Goal: Ask a question: Seek information or help from site administrators or community

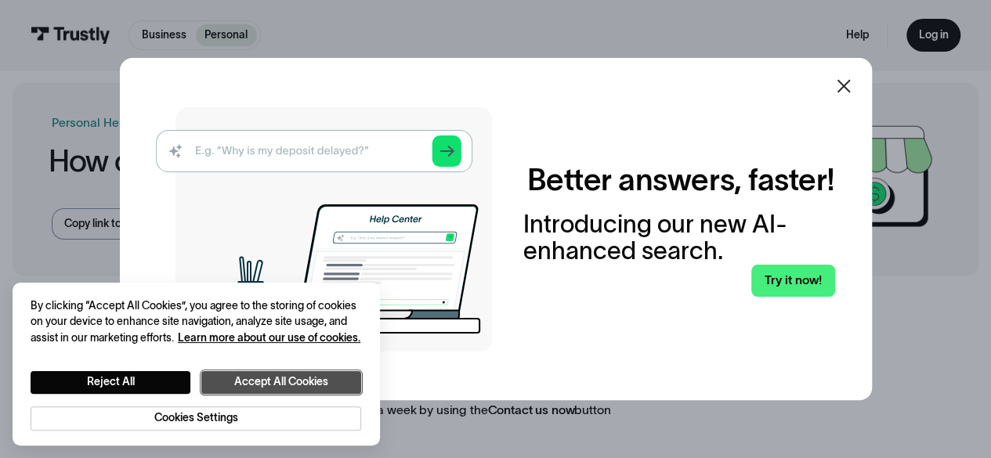
click at [237, 374] on button "Accept All Cookies" at bounding box center [281, 382] width 160 height 23
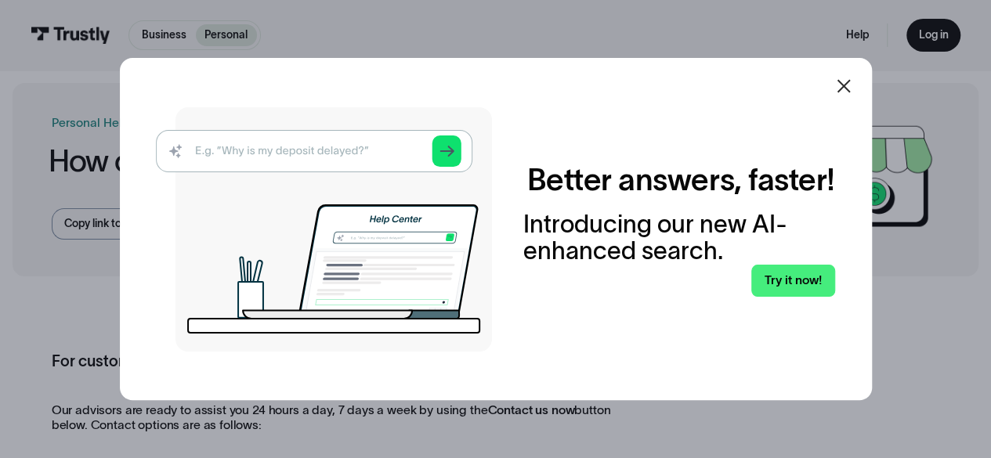
click at [853, 88] on icon at bounding box center [844, 86] width 19 height 19
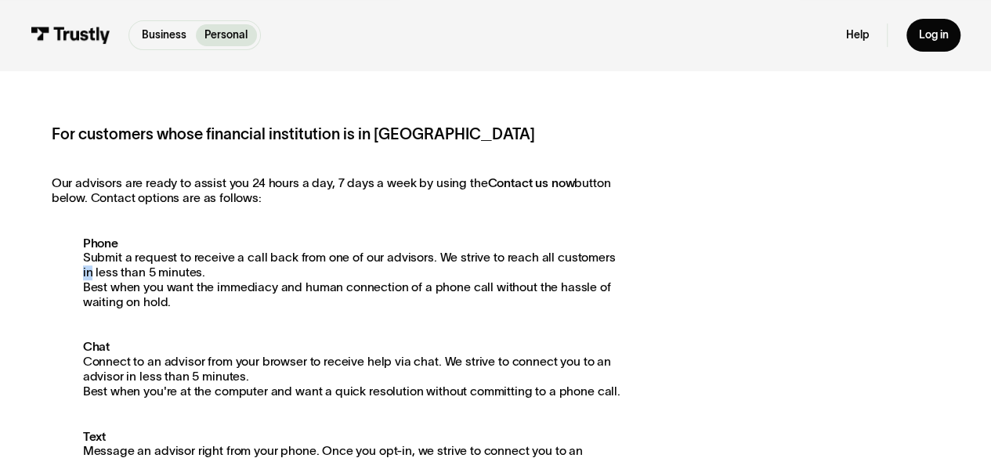
scroll to position [229, 0]
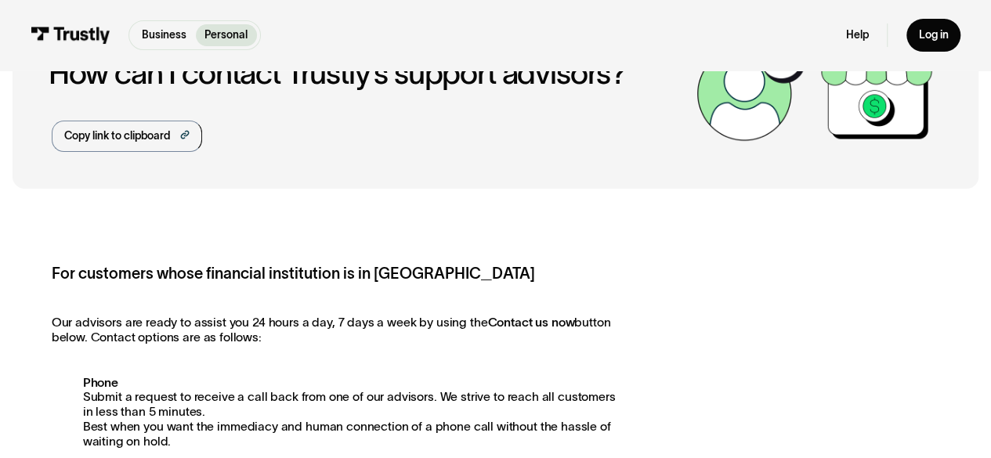
scroll to position [0, 0]
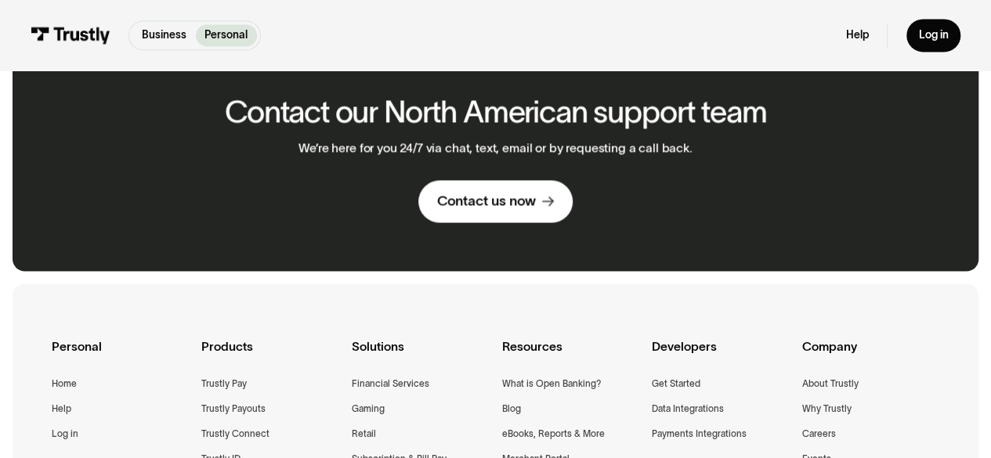
click at [837, 355] on div "Company" at bounding box center [871, 356] width 138 height 38
click at [836, 367] on div "Company" at bounding box center [871, 356] width 138 height 38
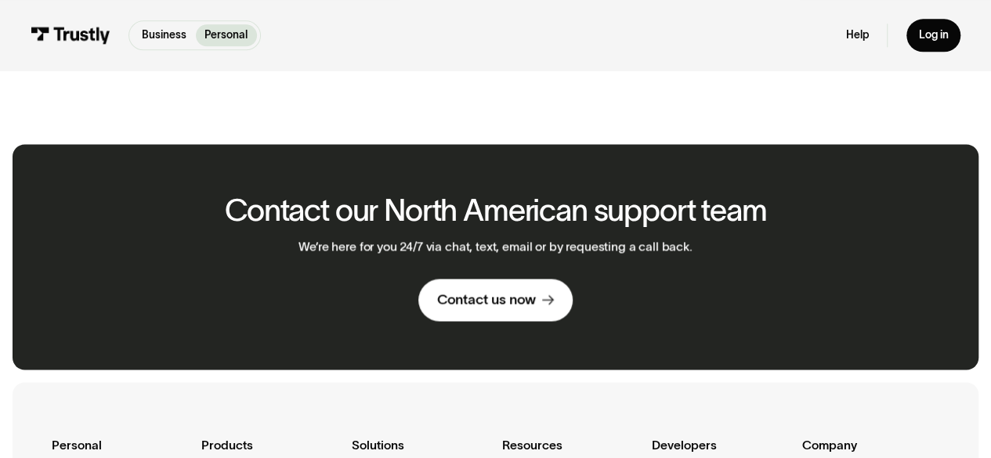
scroll to position [1013, 0]
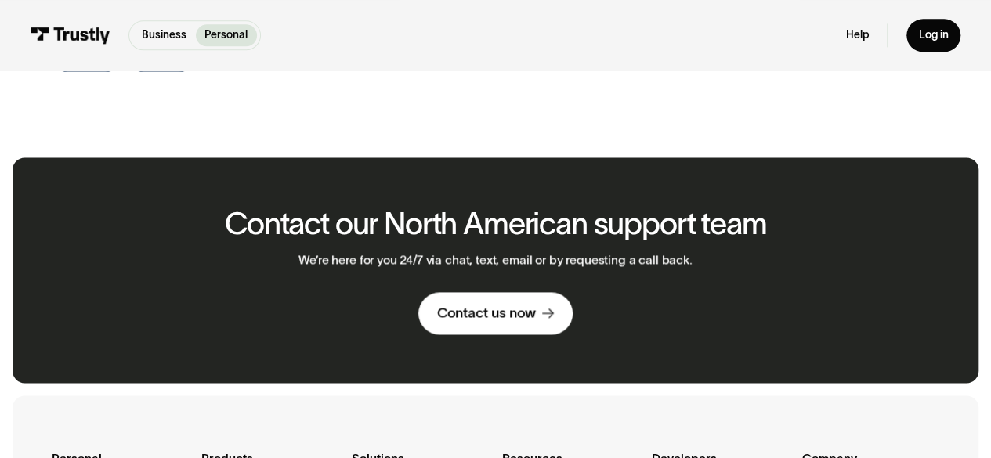
click at [544, 329] on link "Contact us now" at bounding box center [495, 313] width 154 height 42
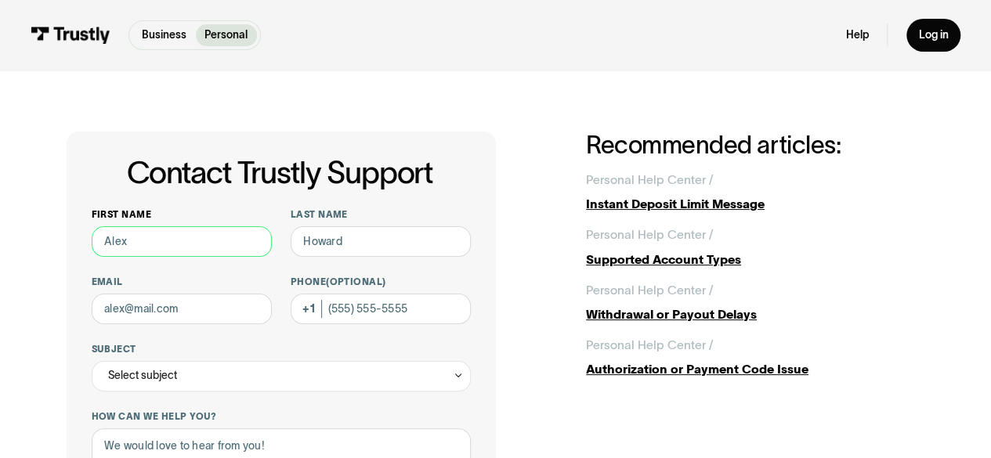
click at [150, 237] on input "First name" at bounding box center [182, 241] width 181 height 31
click at [154, 241] on input "First name" at bounding box center [182, 241] width 181 height 31
type input "Sam"
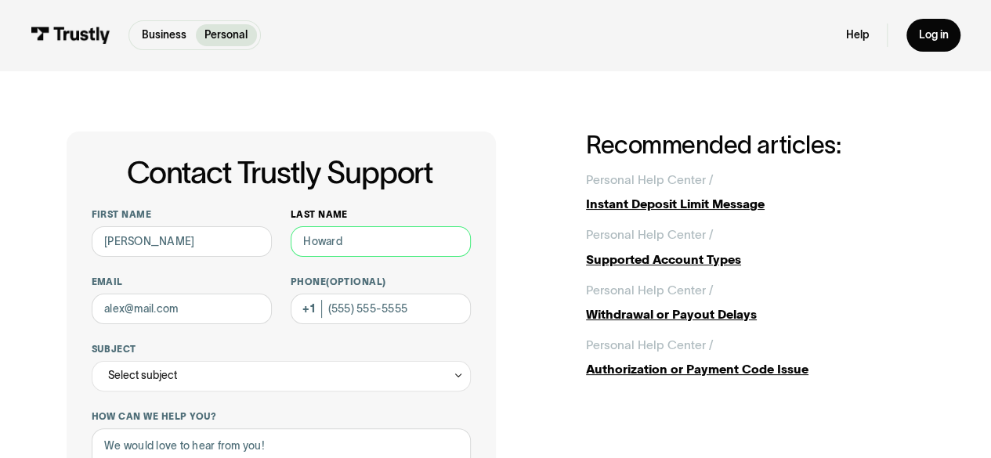
click at [339, 235] on input "Last name" at bounding box center [381, 241] width 181 height 31
type input "Stamper"
click at [183, 321] on input "Email" at bounding box center [182, 309] width 181 height 31
type input "samuelestamper@gmail.com"
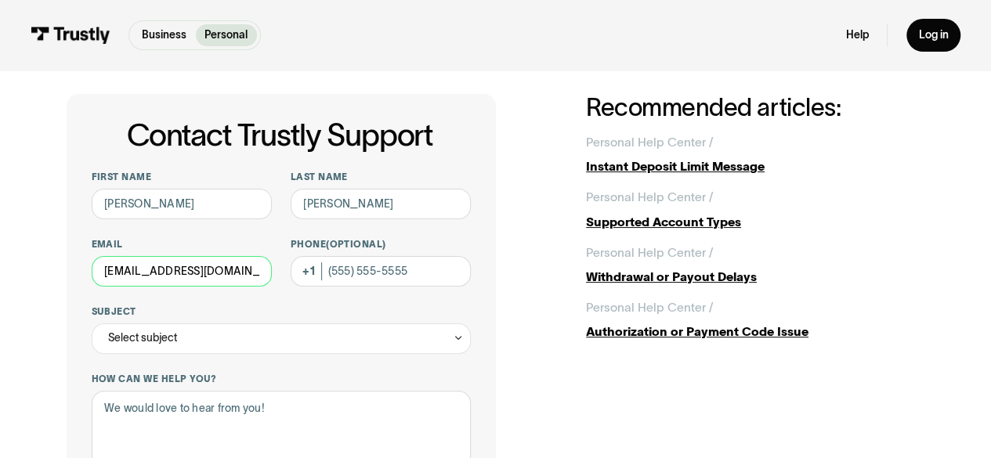
scroll to position [136, 0]
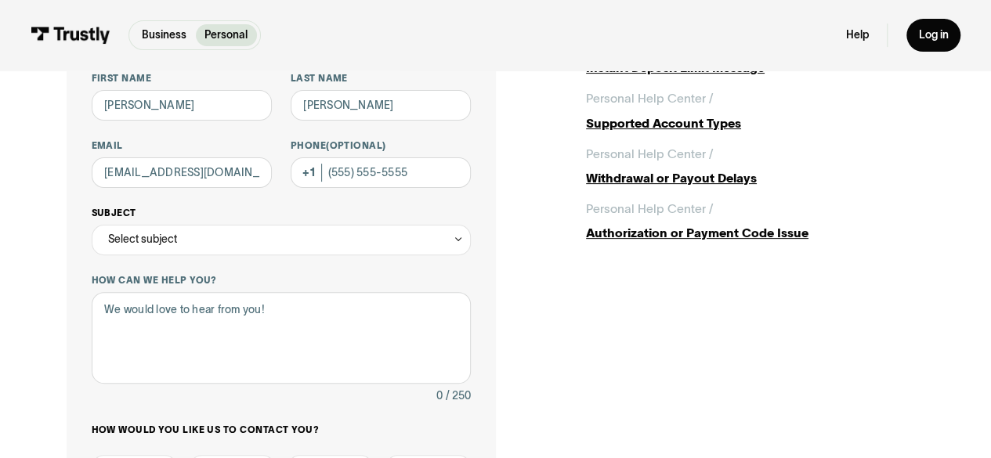
click at [133, 236] on div "Select subject" at bounding box center [142, 239] width 69 height 18
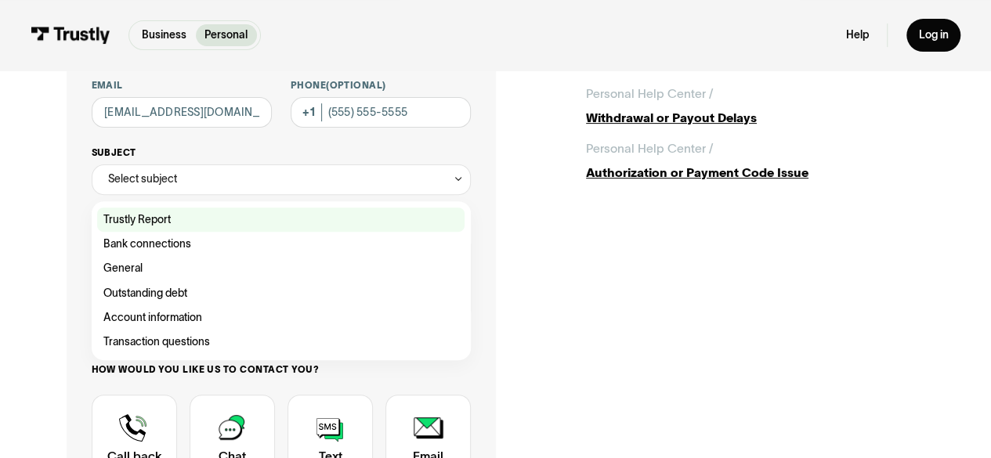
scroll to position [208, 0]
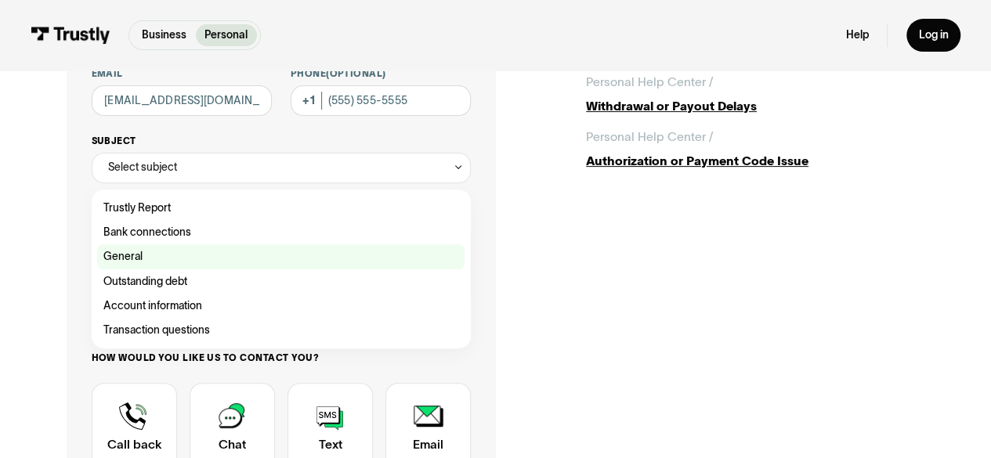
click at [191, 257] on div "Contact Trustly Support" at bounding box center [280, 256] width 367 height 24
type input "*******"
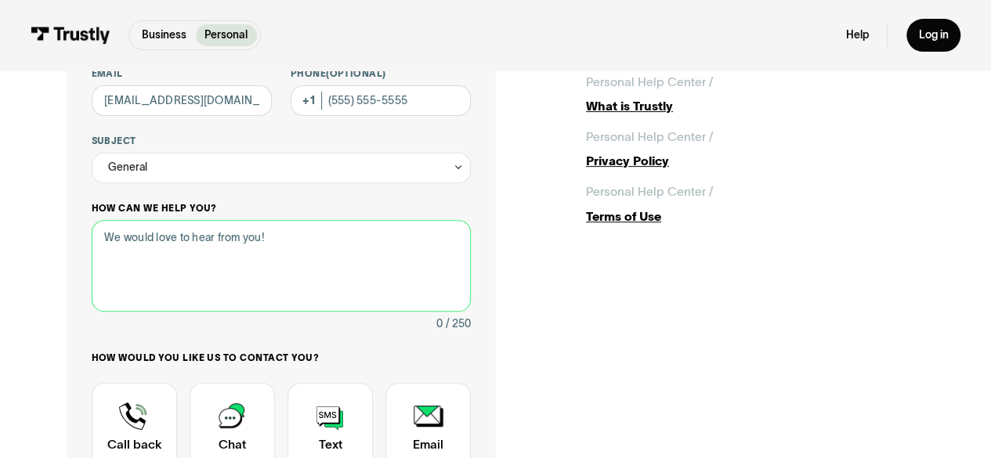
click at [215, 231] on textarea "How can we help you?" at bounding box center [282, 266] width 380 height 92
type textarea "i"
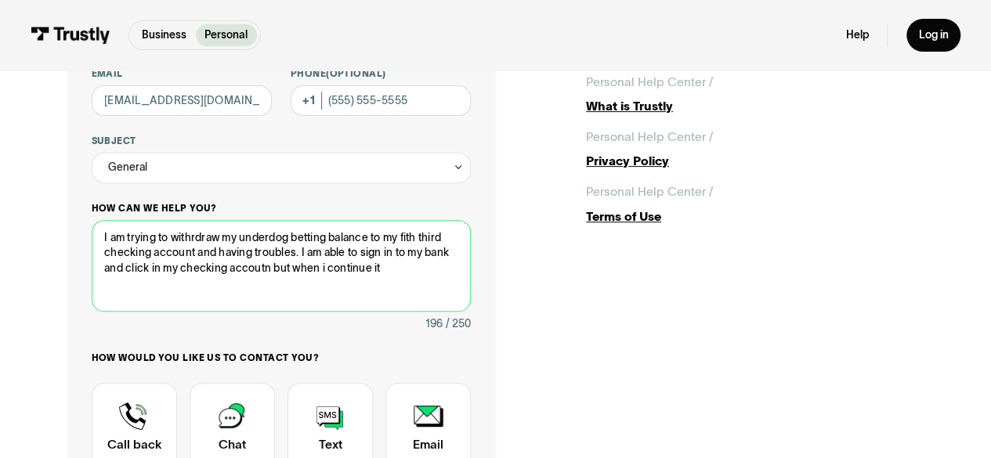
click at [237, 266] on textarea "I am trying to withrdraw my underdog betting balance to my fith third checking …" at bounding box center [282, 266] width 380 height 92
click at [201, 239] on textarea "I am trying to withrdraw my underdog betting balance to my fith third checking …" at bounding box center [282, 266] width 380 height 92
click at [405, 237] on textarea "I am trying to withdraw my underdog betting balance to my fith third checking a…" at bounding box center [282, 266] width 380 height 92
click at [401, 272] on textarea "I am trying to withdraw my underdog betting balance to my fifth third checking …" at bounding box center [282, 266] width 380 height 92
paste textarea "Sorry, your account cannot be used at this time. Please use another payment met…"
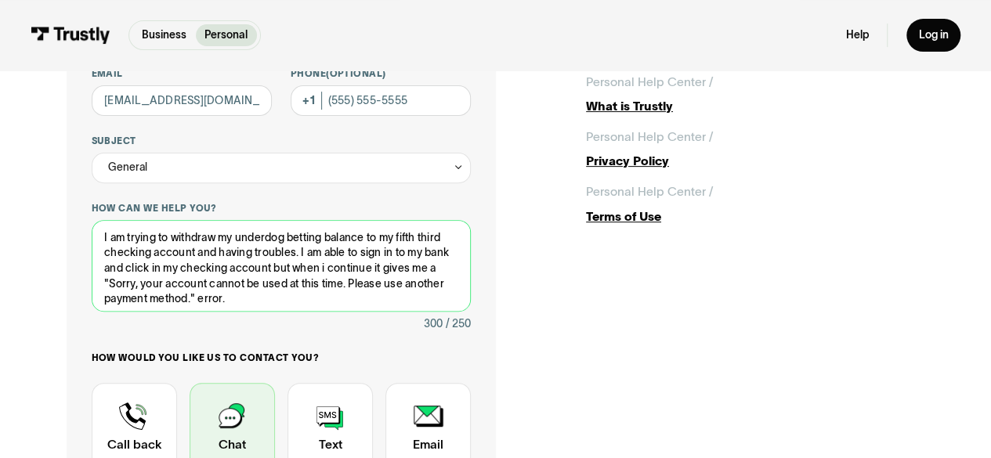
type textarea "I am trying to withdraw my underdog betting balance to my fifth third checking …"
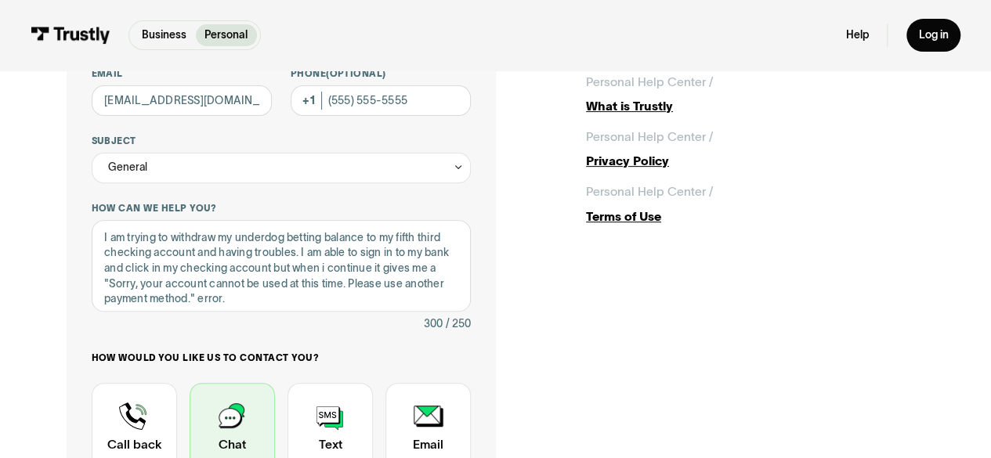
click at [255, 401] on div "Contact Trustly Support" at bounding box center [232, 427] width 85 height 89
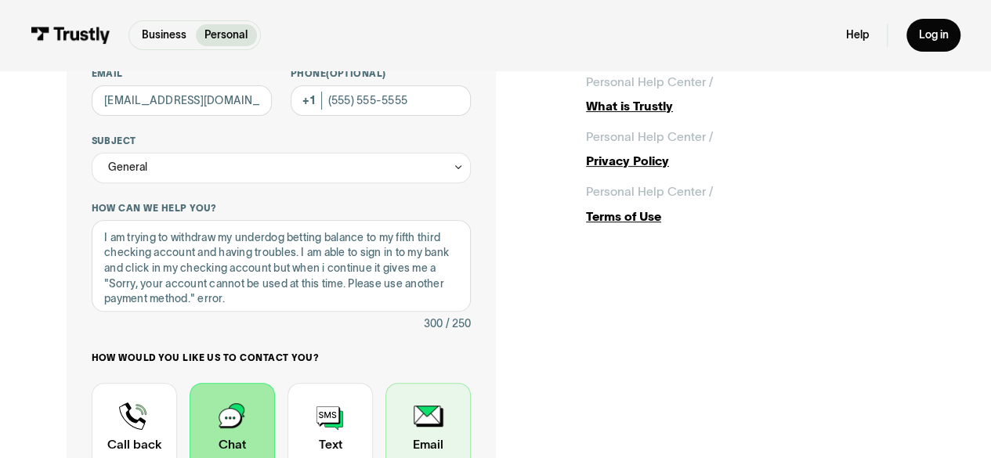
click at [442, 418] on div "Contact Trustly Support" at bounding box center [428, 427] width 85 height 89
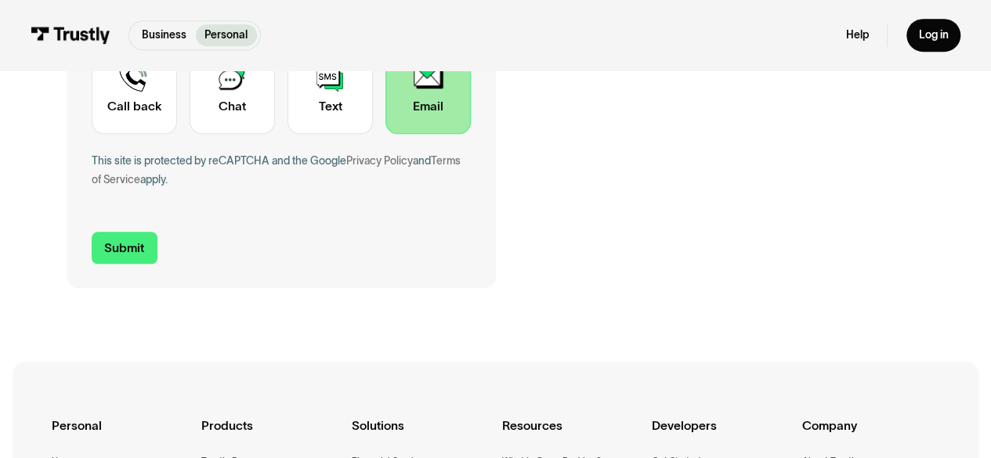
scroll to position [549, 0]
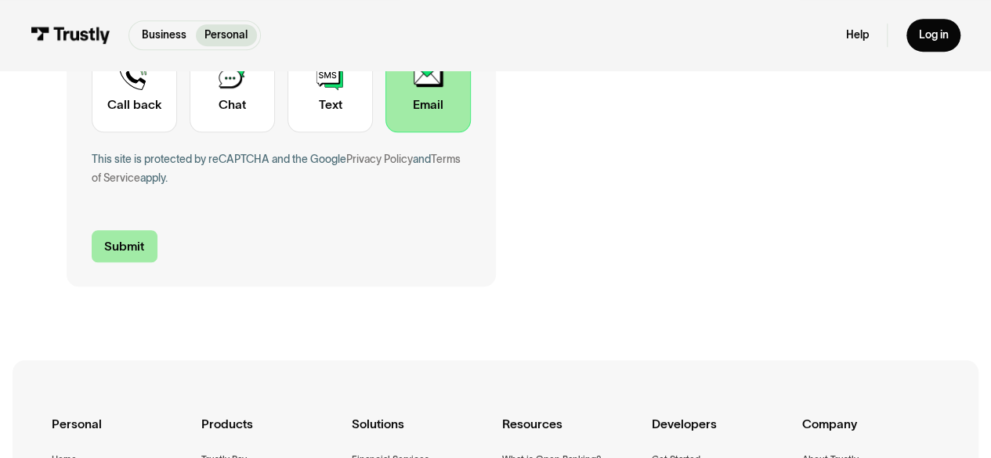
click at [117, 254] on input "Submit" at bounding box center [125, 246] width 66 height 32
